Goal: Task Accomplishment & Management: Use online tool/utility

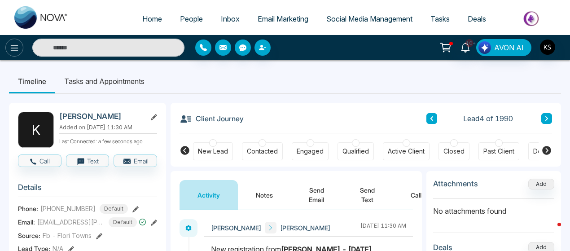
click at [18, 47] on icon at bounding box center [14, 48] width 11 height 11
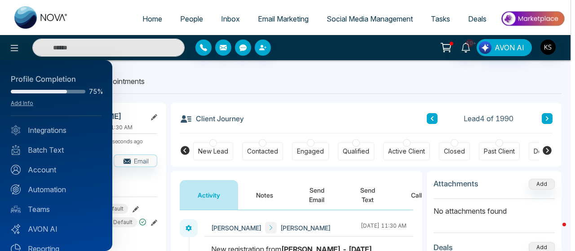
click at [128, 39] on div at bounding box center [287, 125] width 575 height 251
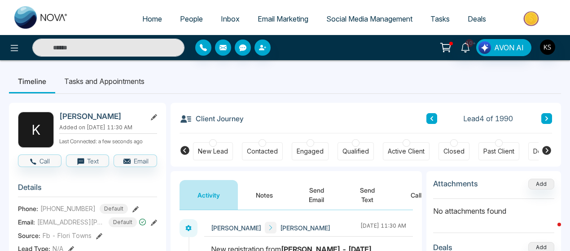
click at [126, 43] on input "text" at bounding box center [108, 48] width 152 height 18
click at [119, 48] on input "text" at bounding box center [108, 48] width 152 height 18
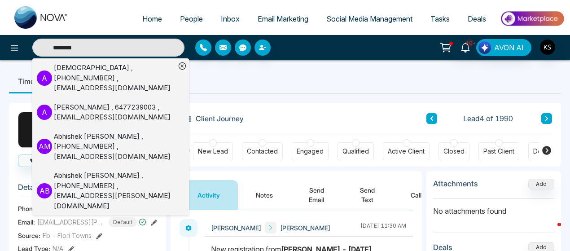
type input "********"
click at [83, 102] on div "[PERSON_NAME] , 6477239003 , [EMAIL_ADDRESS][DOMAIN_NAME]" at bounding box center [115, 112] width 122 height 20
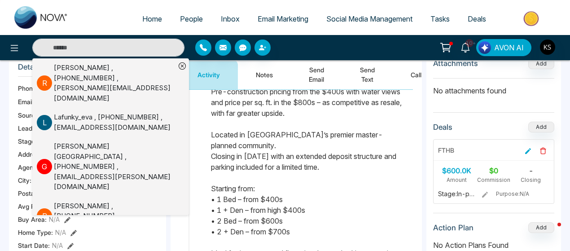
scroll to position [117, 0]
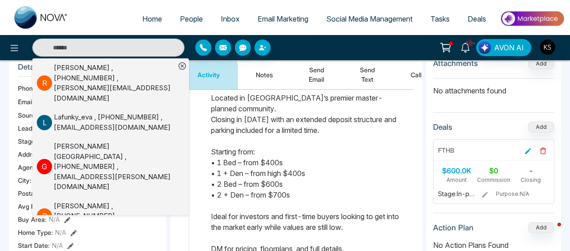
click at [112, 30] on ul "Home People Inbox Email Marketing Social Media Management Tasks Deals" at bounding box center [321, 19] width 488 height 25
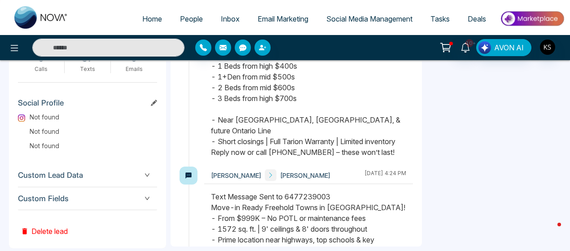
scroll to position [514, 0]
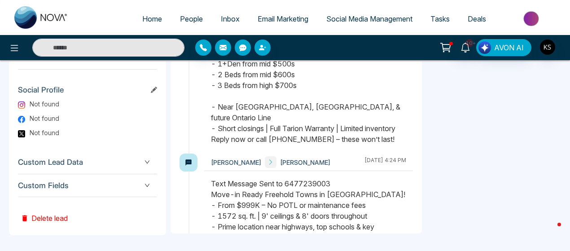
click at [53, 214] on button "Delete lead" at bounding box center [44, 211] width 53 height 29
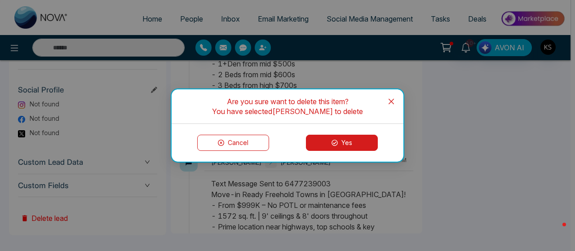
click at [339, 149] on button "Yes" at bounding box center [342, 143] width 72 height 16
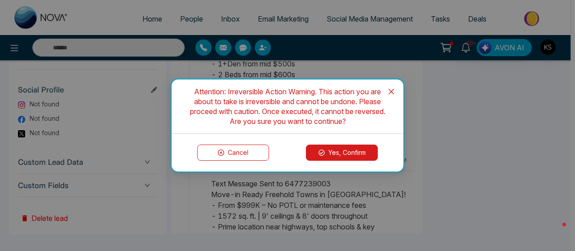
click at [339, 149] on button "Yes, Confirm" at bounding box center [342, 153] width 72 height 16
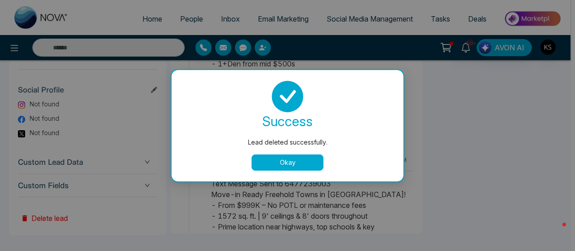
click at [296, 170] on div "success Lead deleted successfully. Okay" at bounding box center [288, 125] width 232 height 111
click at [292, 167] on button "Okay" at bounding box center [287, 162] width 72 height 16
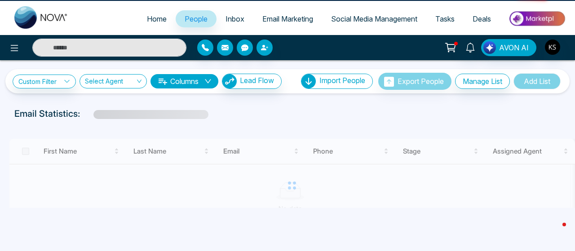
click at [112, 48] on input "text" at bounding box center [109, 48] width 154 height 18
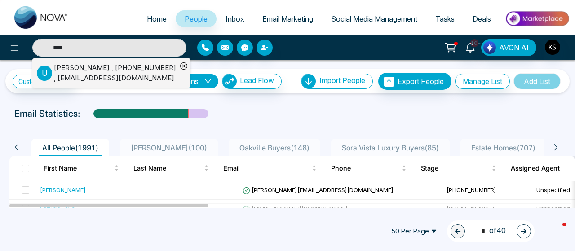
type input "****"
click at [60, 77] on div "[PERSON_NAME] , [PHONE_NUMBER] , [EMAIL_ADDRESS][DOMAIN_NAME]" at bounding box center [115, 73] width 123 height 20
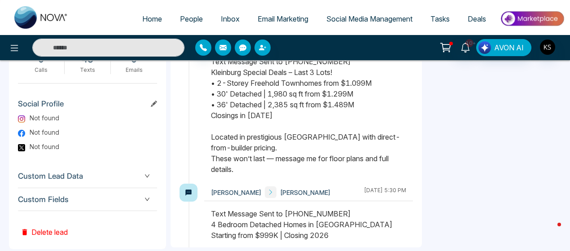
scroll to position [528, 0]
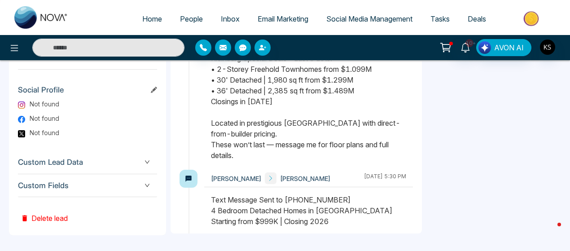
drag, startPoint x: 54, startPoint y: 215, endPoint x: 113, endPoint y: 229, distance: 60.7
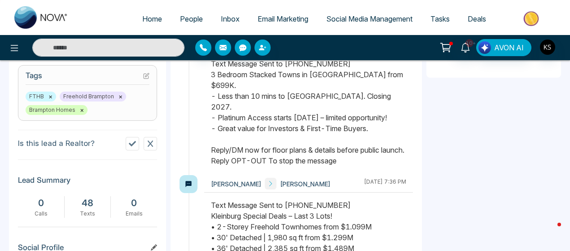
scroll to position [370, 0]
click at [81, 110] on button "×" at bounding box center [82, 110] width 4 height 8
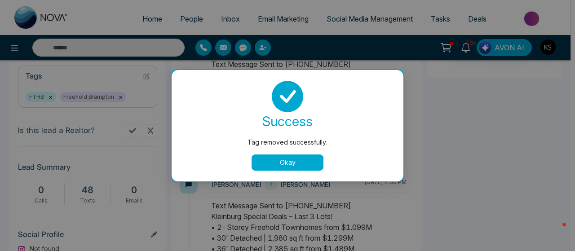
click at [292, 158] on button "Okay" at bounding box center [287, 162] width 72 height 16
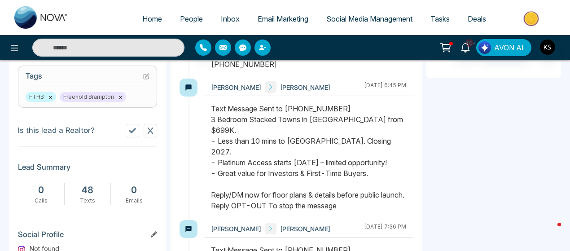
click at [119, 97] on button "×" at bounding box center [121, 97] width 4 height 8
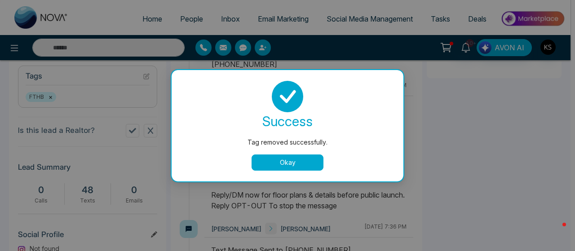
click at [273, 162] on button "Okay" at bounding box center [287, 162] width 72 height 16
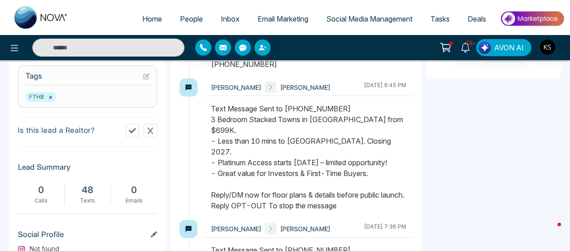
click at [50, 97] on button "×" at bounding box center [50, 97] width 4 height 8
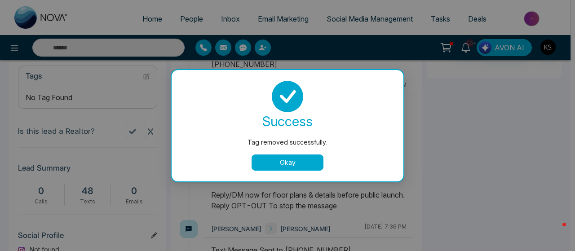
click at [278, 167] on button "Okay" at bounding box center [287, 162] width 72 height 16
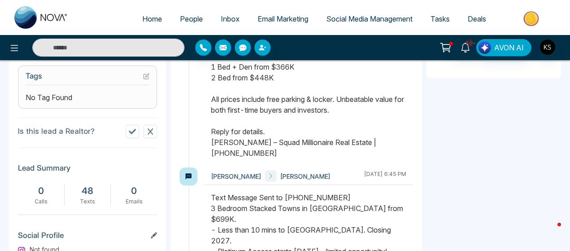
click at [155, 17] on span "Home" at bounding box center [152, 18] width 20 height 9
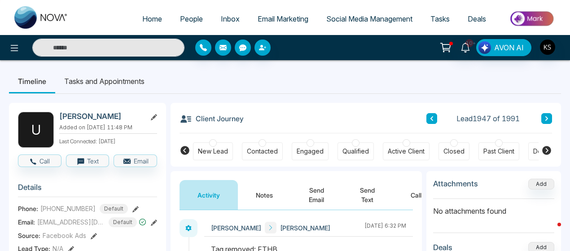
select select "*"
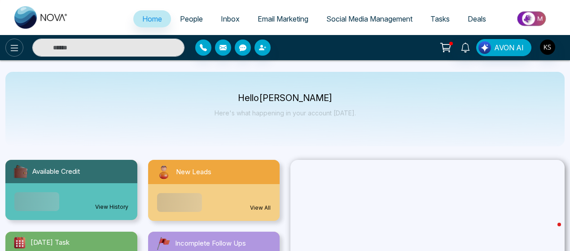
click at [13, 48] on icon at bounding box center [15, 48] width 8 height 6
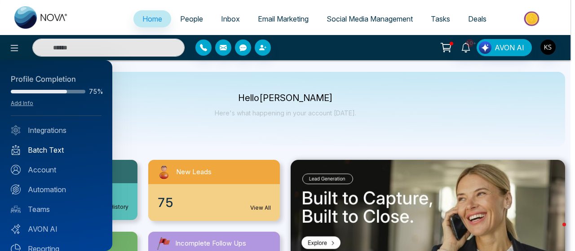
click at [53, 148] on link "Batch Text" at bounding box center [56, 150] width 91 height 11
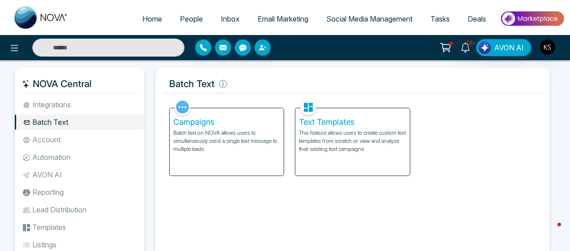
click at [225, 145] on p "Batch text on NOVA allows users to simultaneously send a single text message to…" at bounding box center [226, 141] width 107 height 24
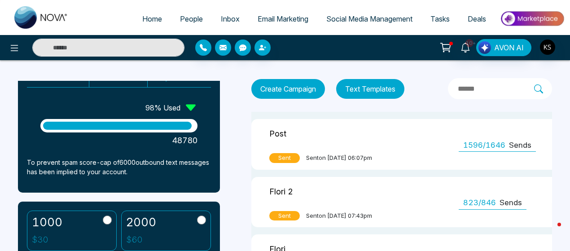
scroll to position [156, 0]
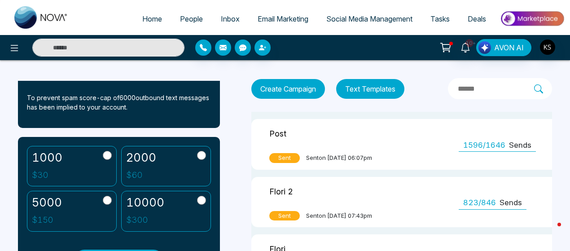
click at [90, 155] on label "1000 $ 30" at bounding box center [72, 166] width 90 height 41
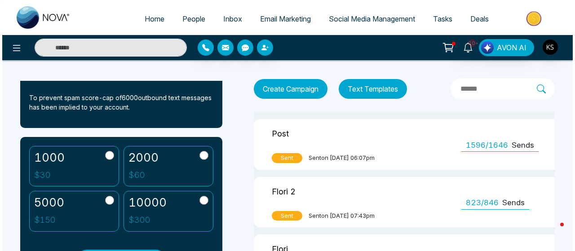
scroll to position [249, 0]
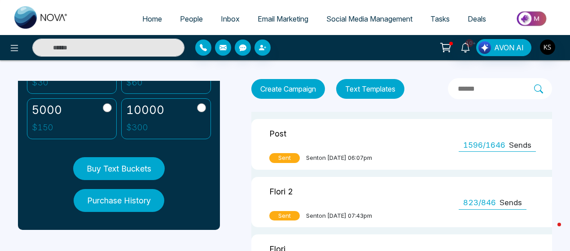
click at [120, 172] on button "Buy Text Buckets" at bounding box center [119, 168] width 92 height 23
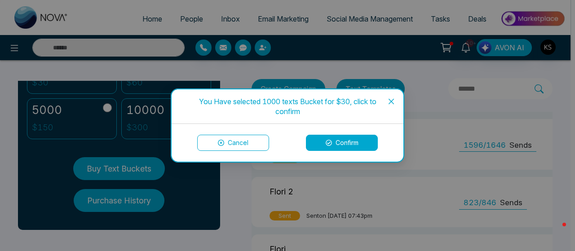
click at [339, 145] on button "Confirm" at bounding box center [342, 143] width 72 height 16
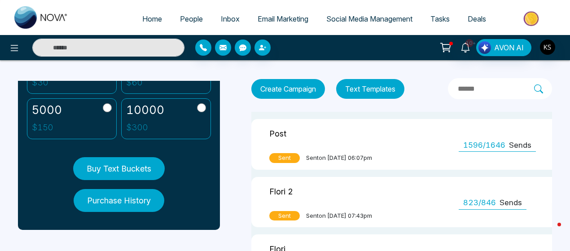
click at [282, 93] on button "Create Campaign" at bounding box center [288, 89] width 74 height 20
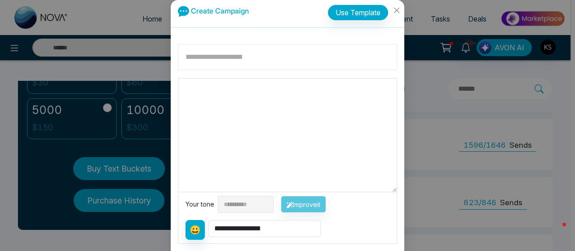
click at [238, 61] on input at bounding box center [287, 57] width 219 height 26
type input "*********"
click at [225, 91] on textarea at bounding box center [287, 135] width 218 height 113
paste textarea "**********"
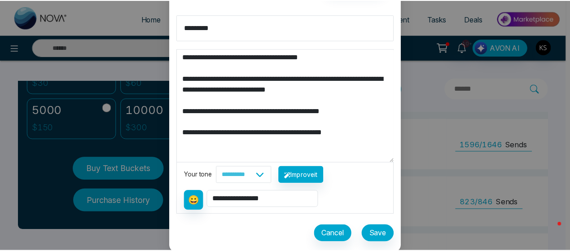
scroll to position [16, 0]
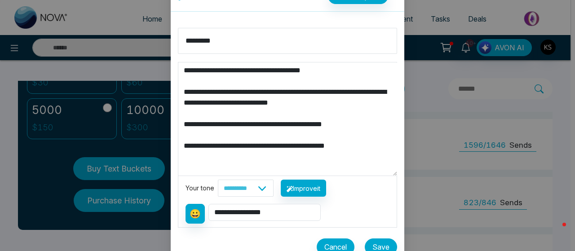
type textarea "**********"
click at [379, 242] on button "Save" at bounding box center [381, 246] width 32 height 17
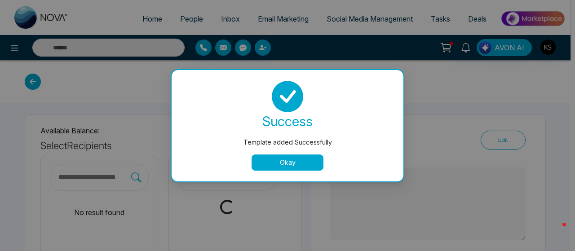
click at [301, 164] on button "Okay" at bounding box center [287, 162] width 72 height 16
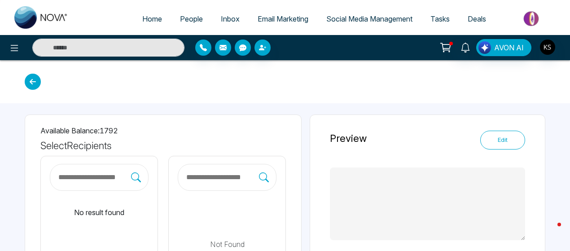
scroll to position [72, 0]
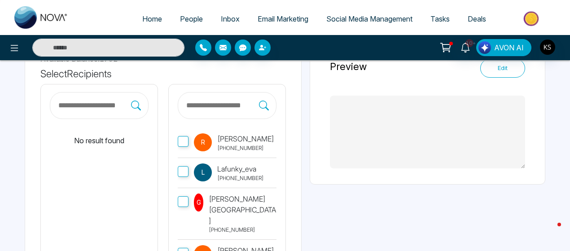
type textarea "**********"
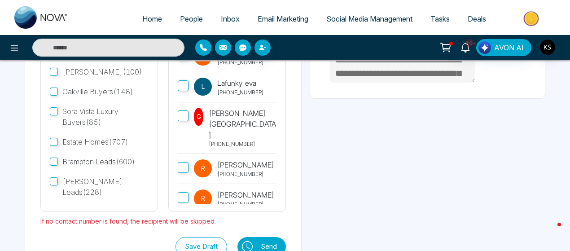
scroll to position [176, 0]
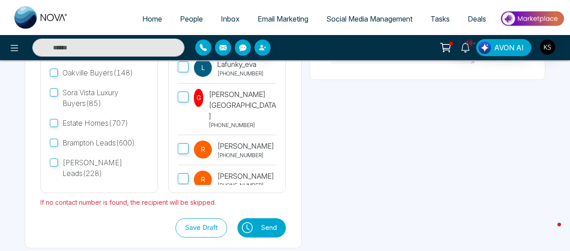
click at [286, 227] on button "Send" at bounding box center [271, 227] width 30 height 19
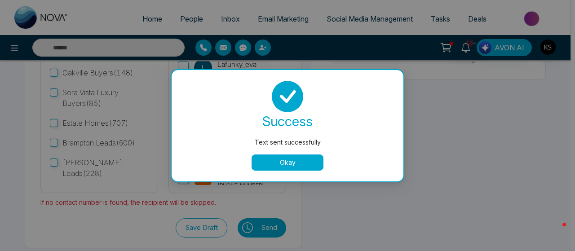
click at [304, 165] on button "Okay" at bounding box center [287, 162] width 72 height 16
